Goal: Task Accomplishment & Management: Use online tool/utility

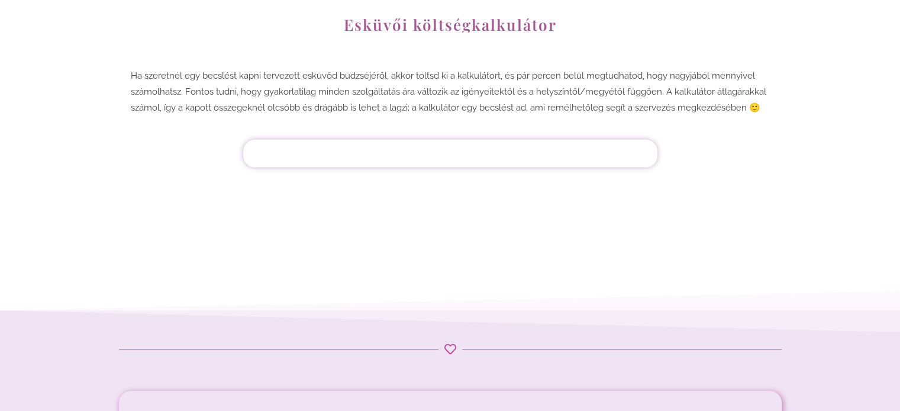
scroll to position [153, 0]
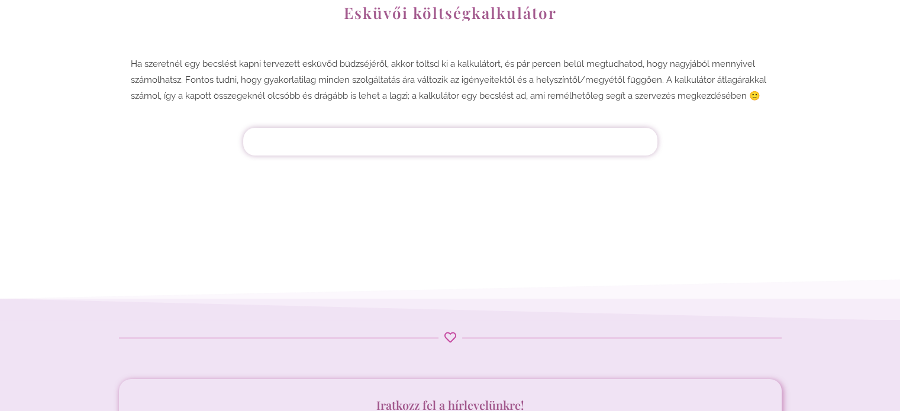
click at [441, 130] on div "Vendégek száma Vacsora Étel [GEOGRAPHIC_DATA] Vacsora Éjféli falat Ital Alap it…" at bounding box center [450, 142] width 414 height 28
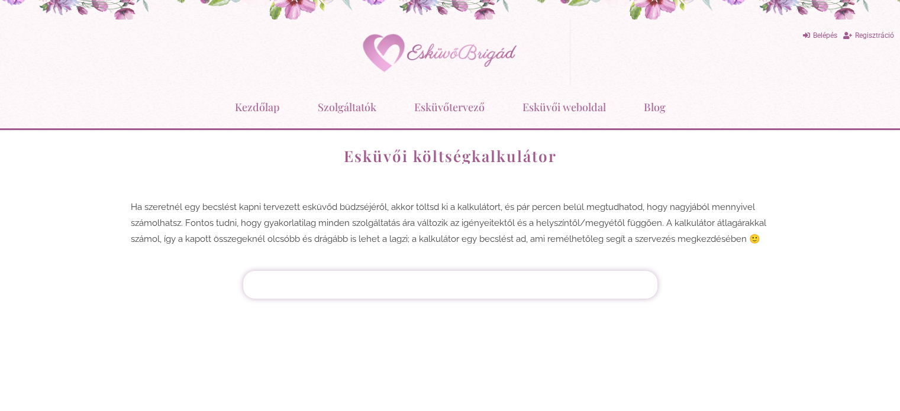
scroll to position [0, 0]
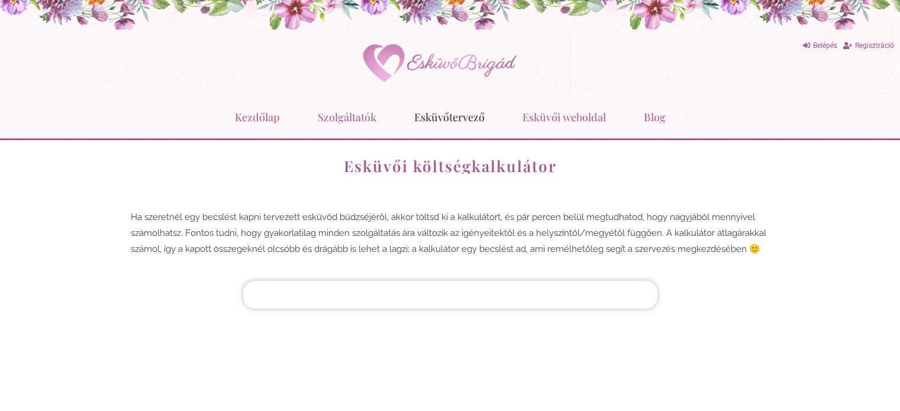
click at [453, 117] on link "Esküvőtervező" at bounding box center [449, 117] width 70 height 31
